Goal: Task Accomplishment & Management: Manage account settings

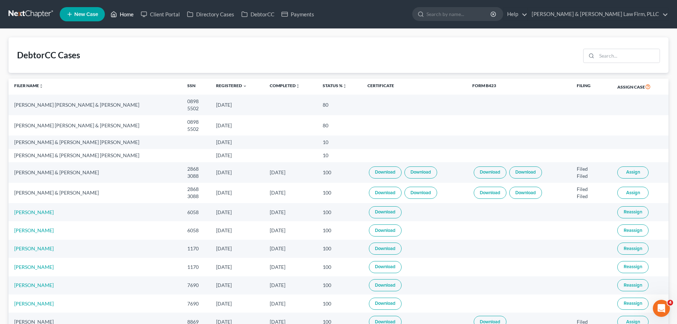
click at [124, 11] on link "Home" at bounding box center [122, 14] width 30 height 13
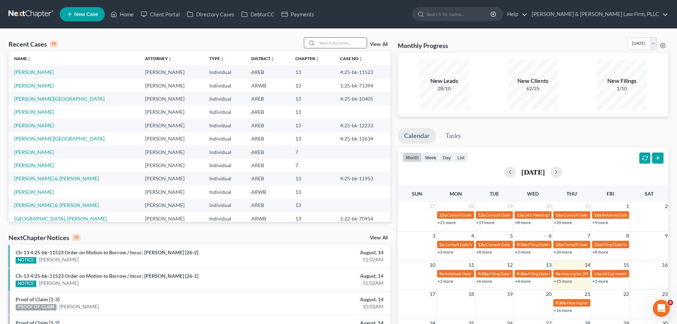
click at [325, 43] on input "search" at bounding box center [342, 43] width 50 height 10
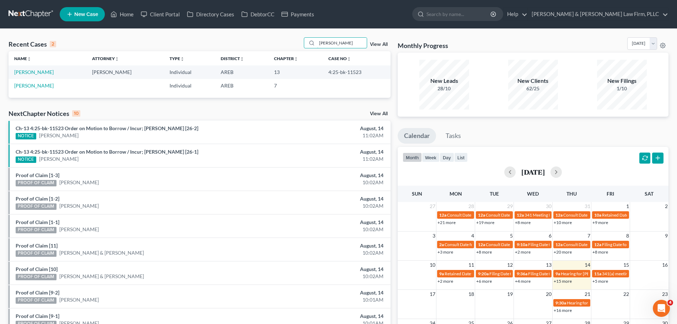
type input "[PERSON_NAME]"
click at [37, 69] on td "[PERSON_NAME]" at bounding box center [48, 71] width 78 height 13
click at [36, 70] on link "[PERSON_NAME]" at bounding box center [33, 72] width 39 height 6
select select "9"
select select "6"
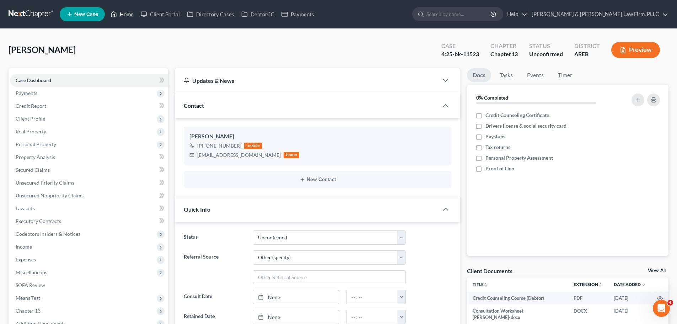
click at [117, 10] on icon at bounding box center [113, 14] width 6 height 9
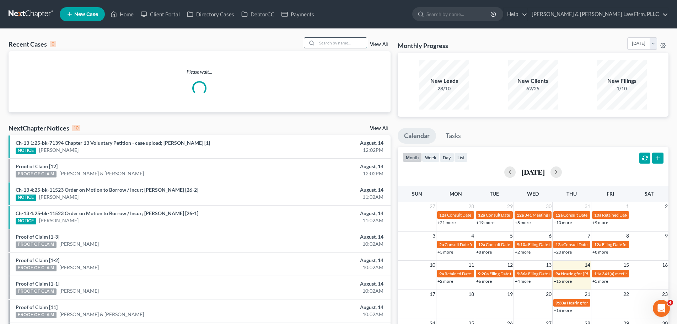
click at [332, 46] on input "search" at bounding box center [342, 43] width 50 height 10
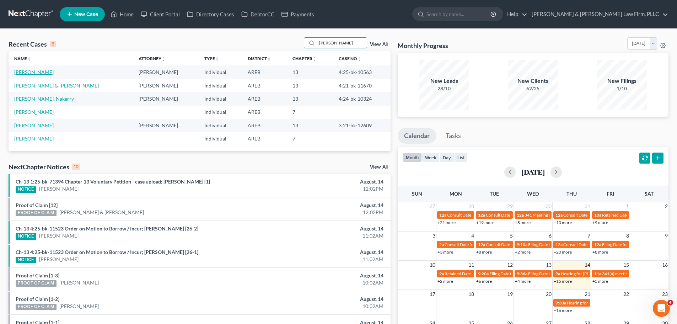
type input "[PERSON_NAME]"
click at [51, 72] on link "[PERSON_NAME]" at bounding box center [33, 72] width 39 height 6
select select "6"
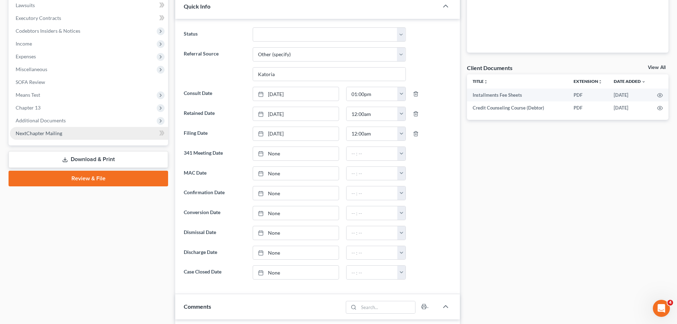
scroll to position [213, 0]
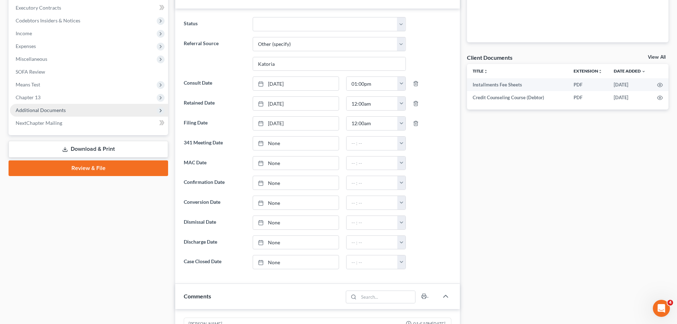
click at [75, 112] on span "Additional Documents" at bounding box center [89, 110] width 158 height 13
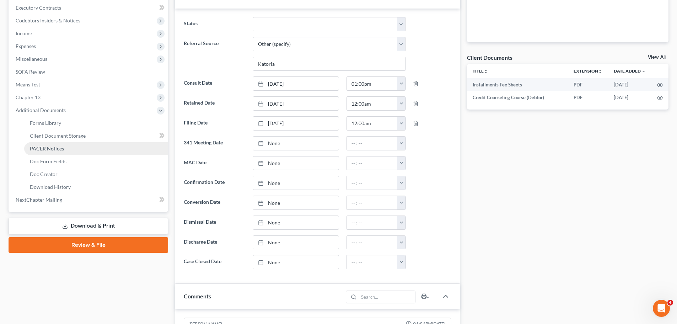
click at [76, 147] on link "PACER Notices" at bounding box center [96, 148] width 144 height 13
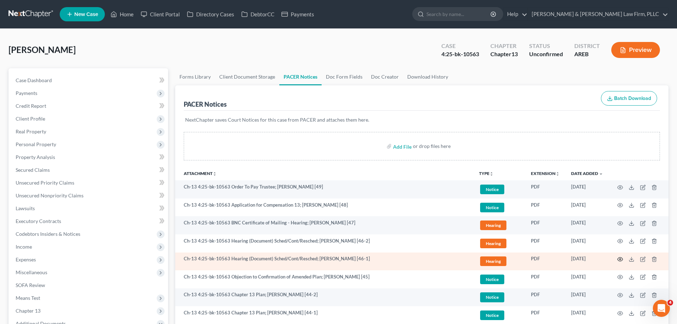
click at [618, 258] on icon "button" at bounding box center [619, 259] width 5 height 4
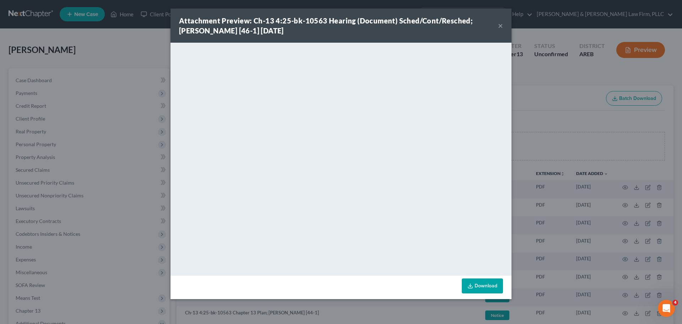
click at [501, 22] on button "×" at bounding box center [500, 25] width 5 height 9
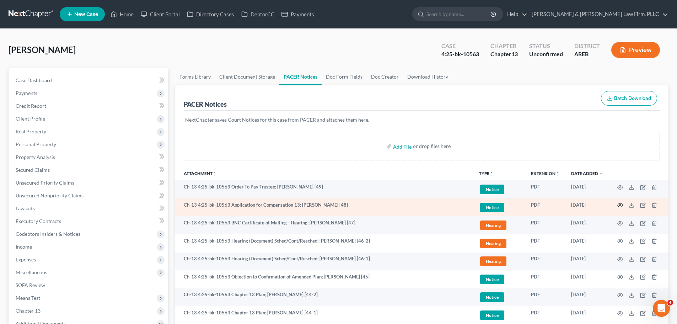
click at [620, 205] on icon "button" at bounding box center [620, 205] width 6 height 6
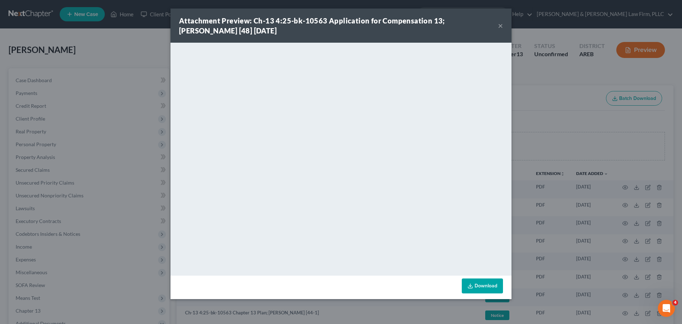
click at [503, 29] on button "×" at bounding box center [500, 25] width 5 height 9
